Goal: Information Seeking & Learning: Check status

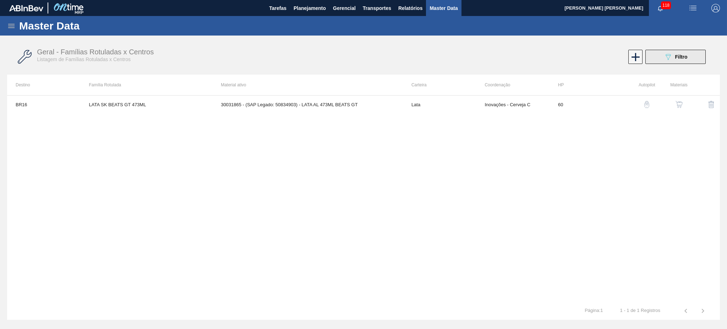
click at [670, 55] on icon at bounding box center [667, 57] width 5 height 6
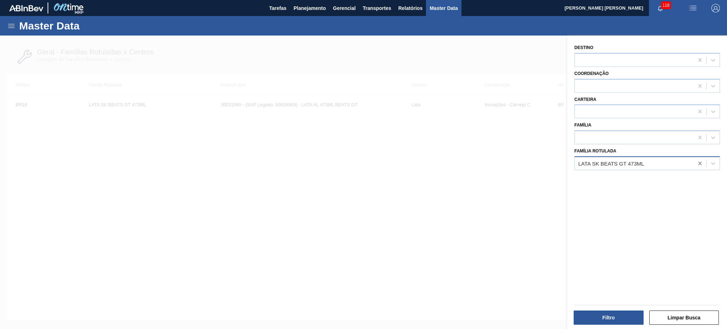
click at [697, 164] on icon at bounding box center [699, 163] width 7 height 7
click at [271, 6] on span "Tarefas" at bounding box center [277, 8] width 17 height 9
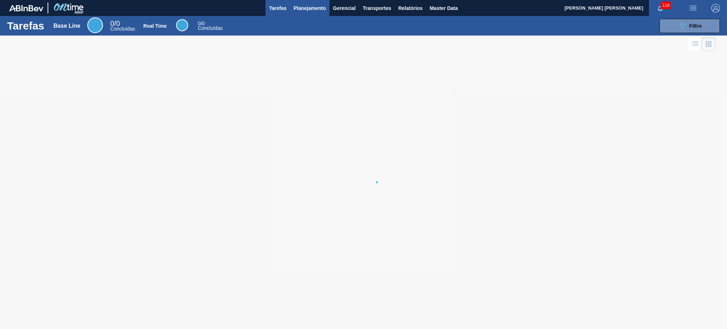
click at [310, 9] on span "Planejamento" at bounding box center [309, 8] width 32 height 9
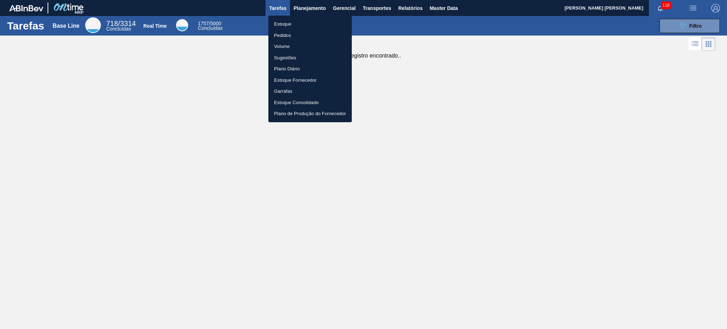
click at [292, 23] on li "Estoque" at bounding box center [309, 23] width 83 height 11
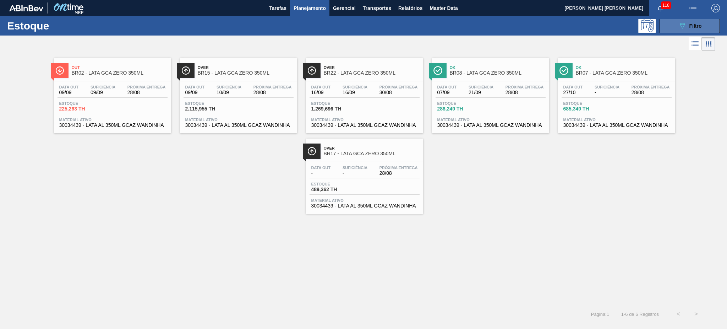
click at [685, 22] on icon "089F7B8B-B2A5-4AFE-B5C0-19BA573D28AC" at bounding box center [682, 26] width 9 height 9
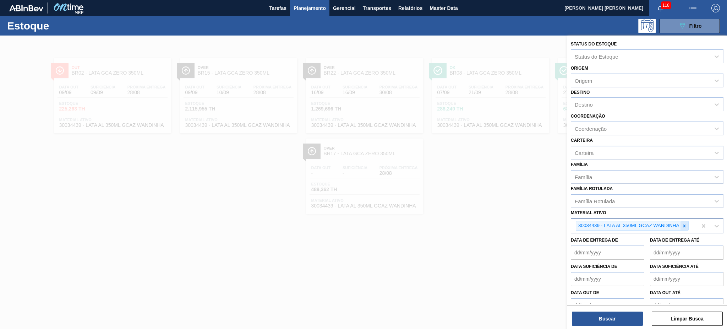
click at [683, 224] on icon at bounding box center [684, 225] width 2 height 2
paste ativo "30030829"
type ativo "30030829"
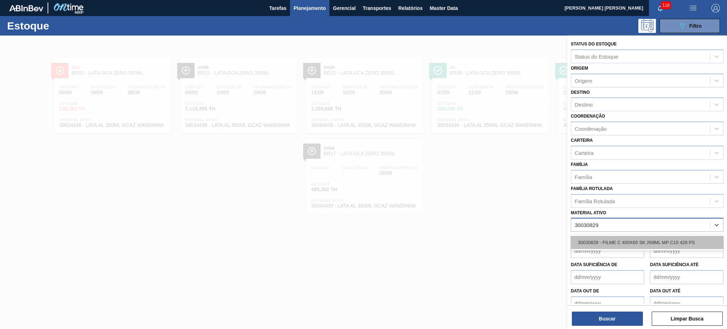
click at [610, 239] on div "30030829 - FILME C 400X65 SK 269ML MP C15 429 PS" at bounding box center [646, 242] width 153 height 13
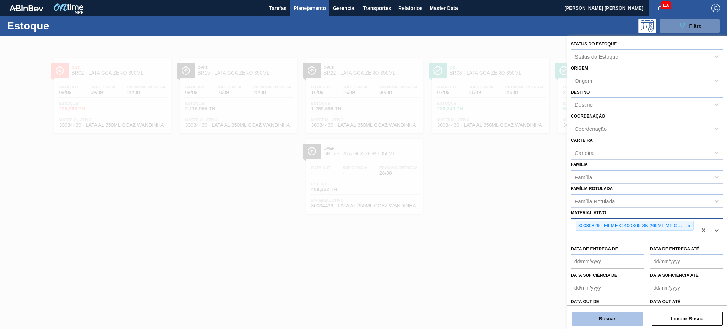
click at [606, 318] on button "Buscar" at bounding box center [607, 318] width 71 height 14
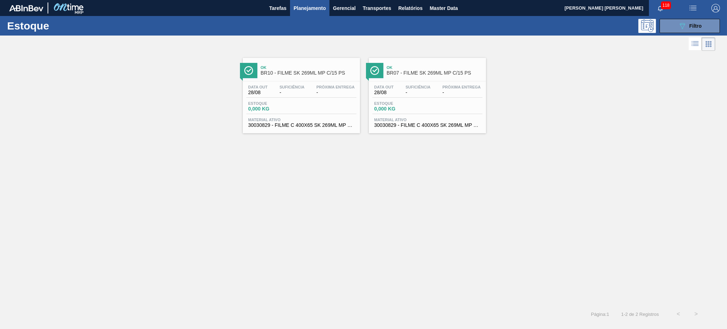
click at [269, 84] on div "Data out 28/08 Suficiência - Próxima Entrega - Estoque 0,000 KG Material ativo …" at bounding box center [301, 105] width 117 height 48
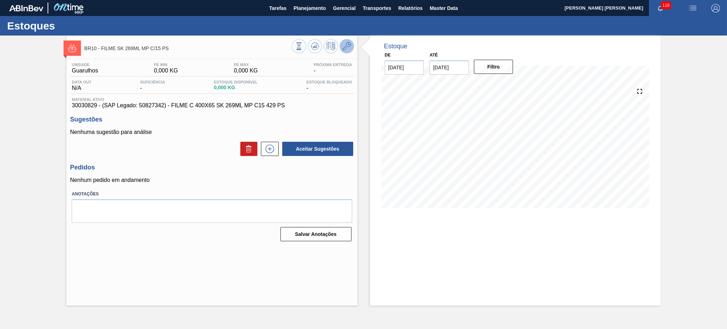
click at [344, 45] on icon at bounding box center [346, 46] width 9 height 9
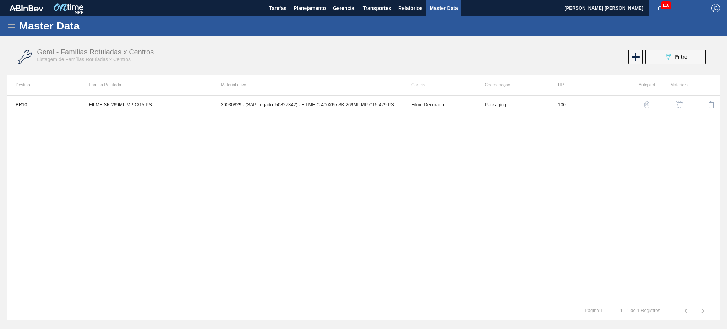
click at [682, 104] on div "button" at bounding box center [678, 104] width 9 height 7
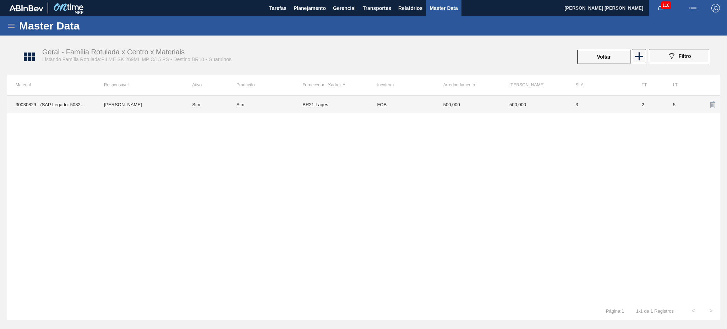
click at [265, 106] on div "Sim" at bounding box center [269, 104] width 66 height 5
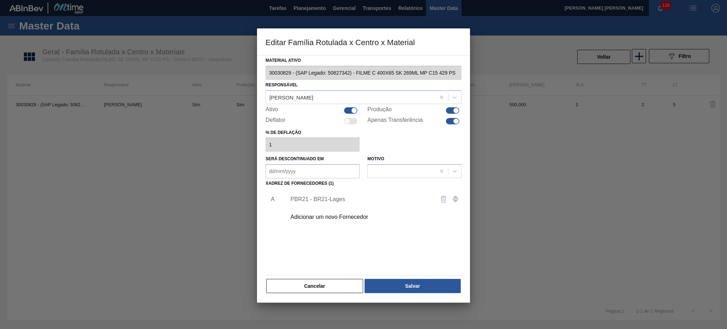
click at [304, 198] on div "PBR21 - BR21-Lages" at bounding box center [359, 199] width 139 height 6
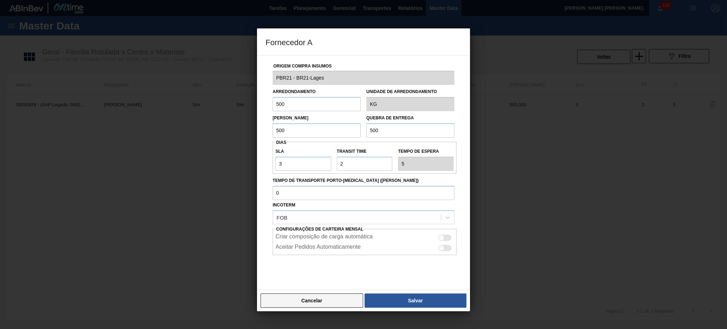
click at [308, 301] on button "Cancelar" at bounding box center [311, 300] width 103 height 14
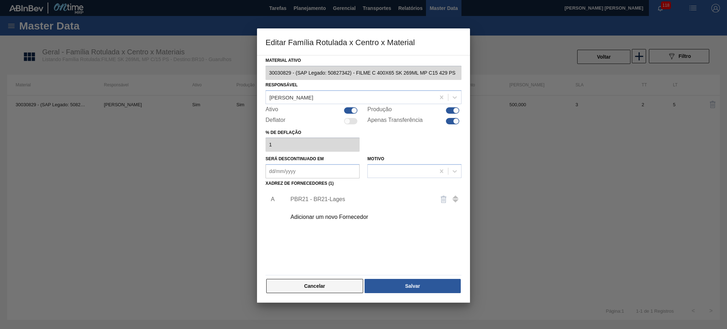
click at [307, 287] on button "Cancelar" at bounding box center [314, 286] width 97 height 14
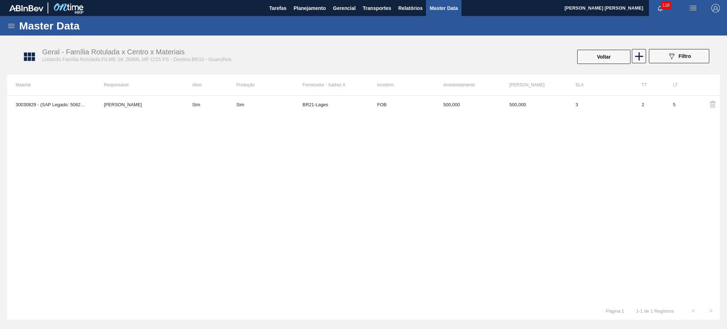
click at [299, 189] on div "30030829 - (SAP Legado: 50827342) - FILME C 400X65 SK 269ML MP C15 429 PS [PERS…" at bounding box center [363, 198] width 712 height 206
click at [585, 50] on button "Voltar" at bounding box center [603, 57] width 53 height 14
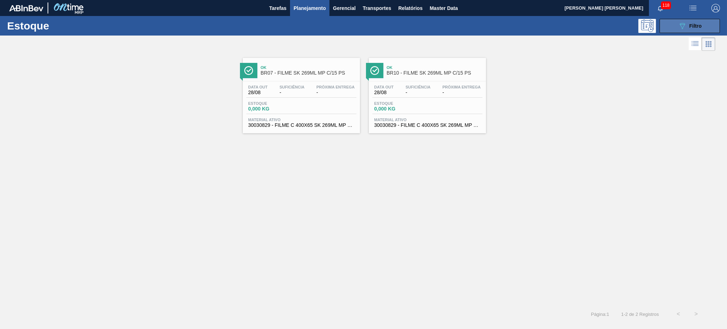
click at [665, 31] on button "089F7B8B-B2A5-4AFE-B5C0-19BA573D28AC Filtro" at bounding box center [689, 26] width 60 height 14
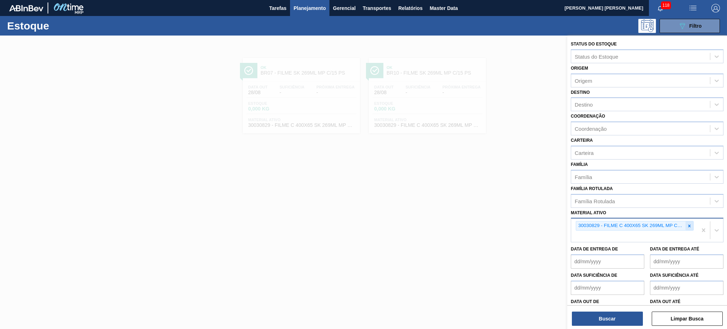
click at [691, 223] on div at bounding box center [689, 225] width 8 height 9
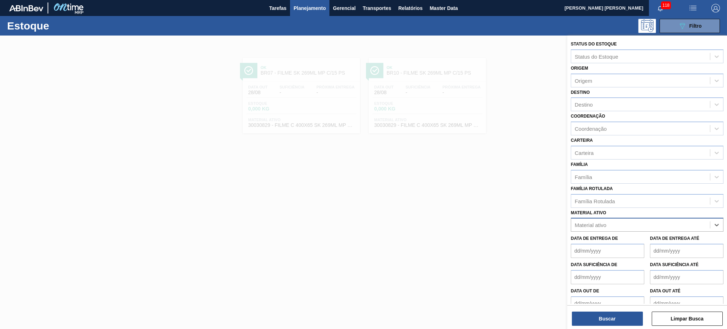
paste ativo "30012600 30017575"
type ativo "30012600 30017575"
drag, startPoint x: 629, startPoint y: 222, endPoint x: 619, endPoint y: 224, distance: 10.4
click at [619, 224] on div "Material ativo" at bounding box center [640, 225] width 139 height 10
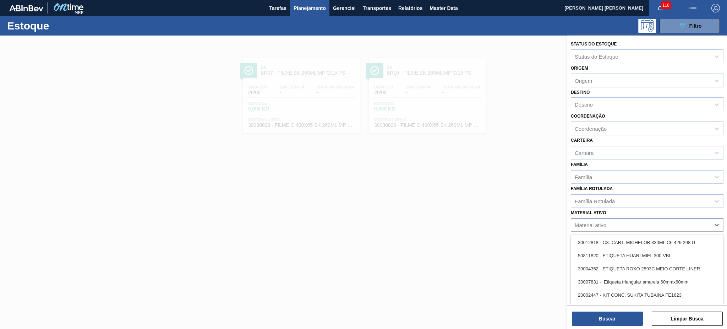
click at [599, 224] on div "Material ativo" at bounding box center [590, 225] width 32 height 6
paste ativo "30012600 30017575"
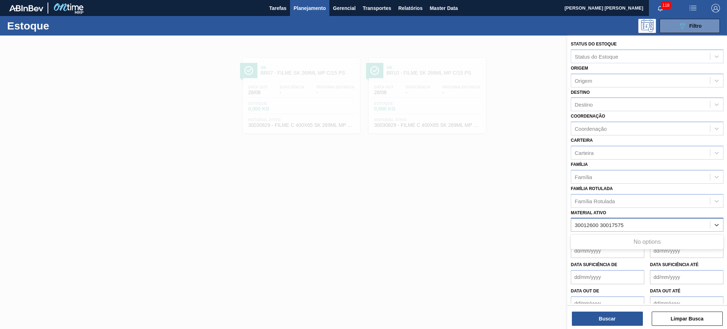
drag, startPoint x: 599, startPoint y: 222, endPoint x: 627, endPoint y: 222, distance: 27.7
click at [627, 222] on div "30012600 30017575 30012600 30017575" at bounding box center [640, 225] width 139 height 10
type ativo "30012600"
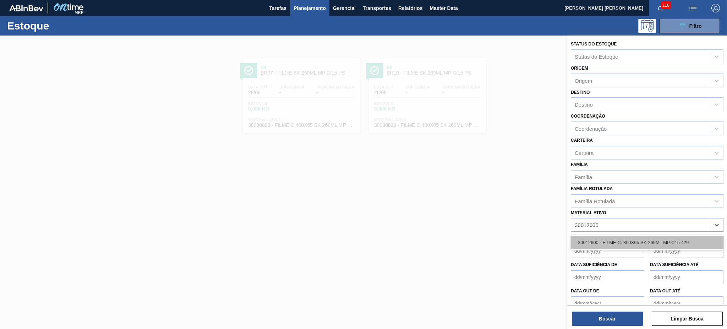
click at [618, 236] on div "30012600 - FILME C. 800X65 SK 269ML MP C15 429" at bounding box center [646, 242] width 153 height 13
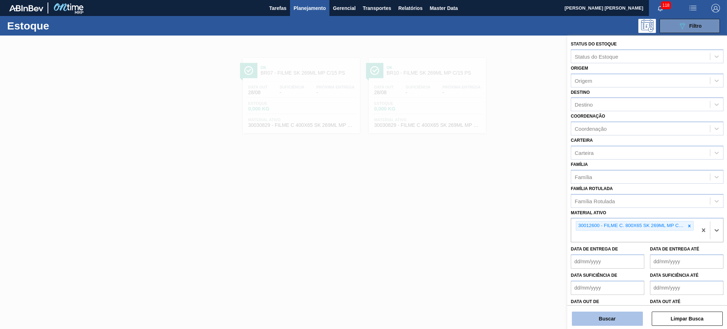
click at [612, 315] on button "Buscar" at bounding box center [607, 318] width 71 height 14
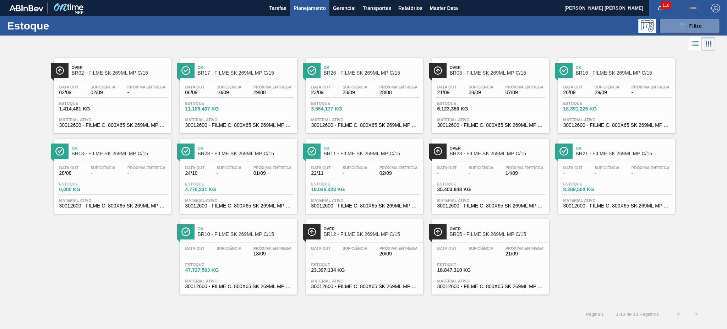
click at [227, 91] on span "10/09" at bounding box center [228, 92] width 25 height 5
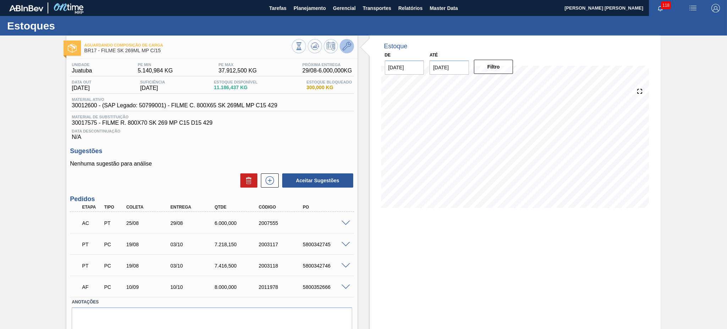
click at [344, 46] on icon at bounding box center [346, 46] width 9 height 9
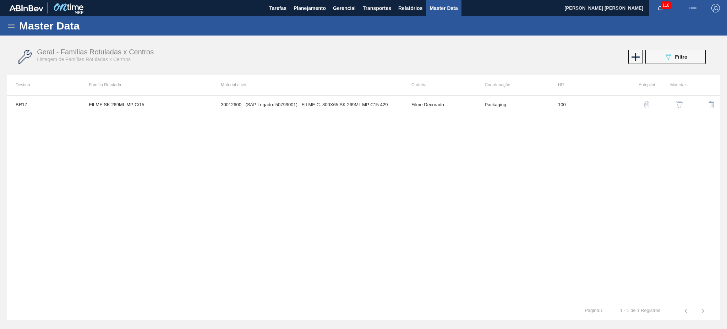
click at [683, 101] on button "button" at bounding box center [678, 104] width 17 height 17
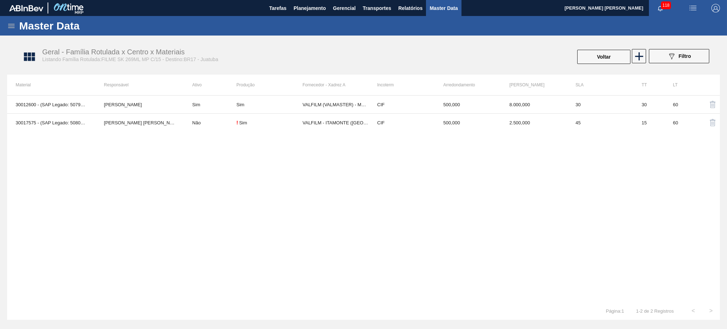
click at [222, 207] on div "30012600 - (SAP Legado: 50799001) - FILME C. 800X65 SK 269ML MP C15 429 [PERSON…" at bounding box center [363, 198] width 712 height 206
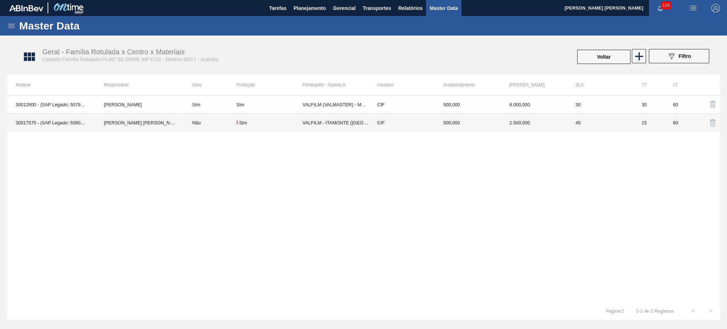
click at [318, 123] on td "VALFILM - ITAMONTE ([GEOGRAPHIC_DATA])" at bounding box center [335, 123] width 66 height 18
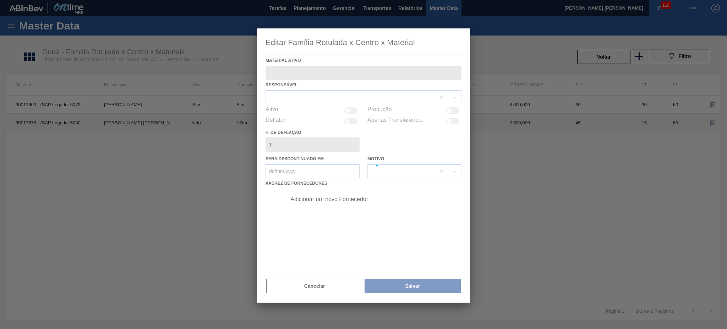
type ativo "30017575 - (SAP Legado: 50801055) - FILME R. 800X70 SK 269 MP C15 D15 429"
checkbox input "true"
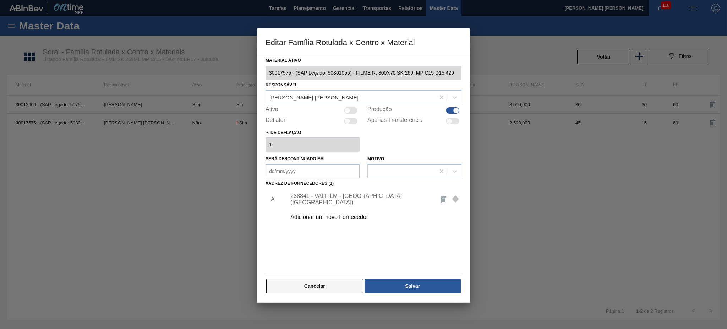
click at [322, 288] on button "Cancelar" at bounding box center [314, 286] width 97 height 14
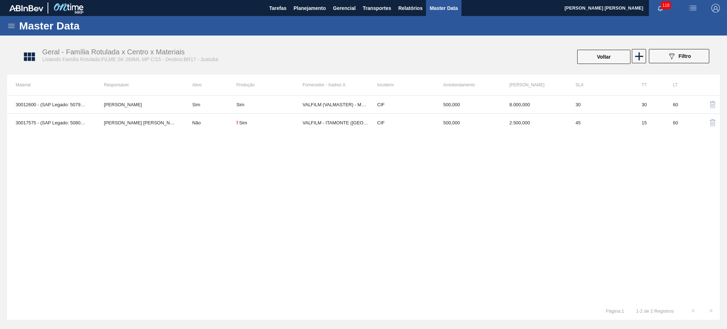
click at [309, 239] on div "30012600 - (SAP Legado: 50799001) - FILME C. 800X65 SK 269ML MP C15 429 [PERSON…" at bounding box center [363, 198] width 712 height 206
